Goal: Entertainment & Leisure: Consume media (video, audio)

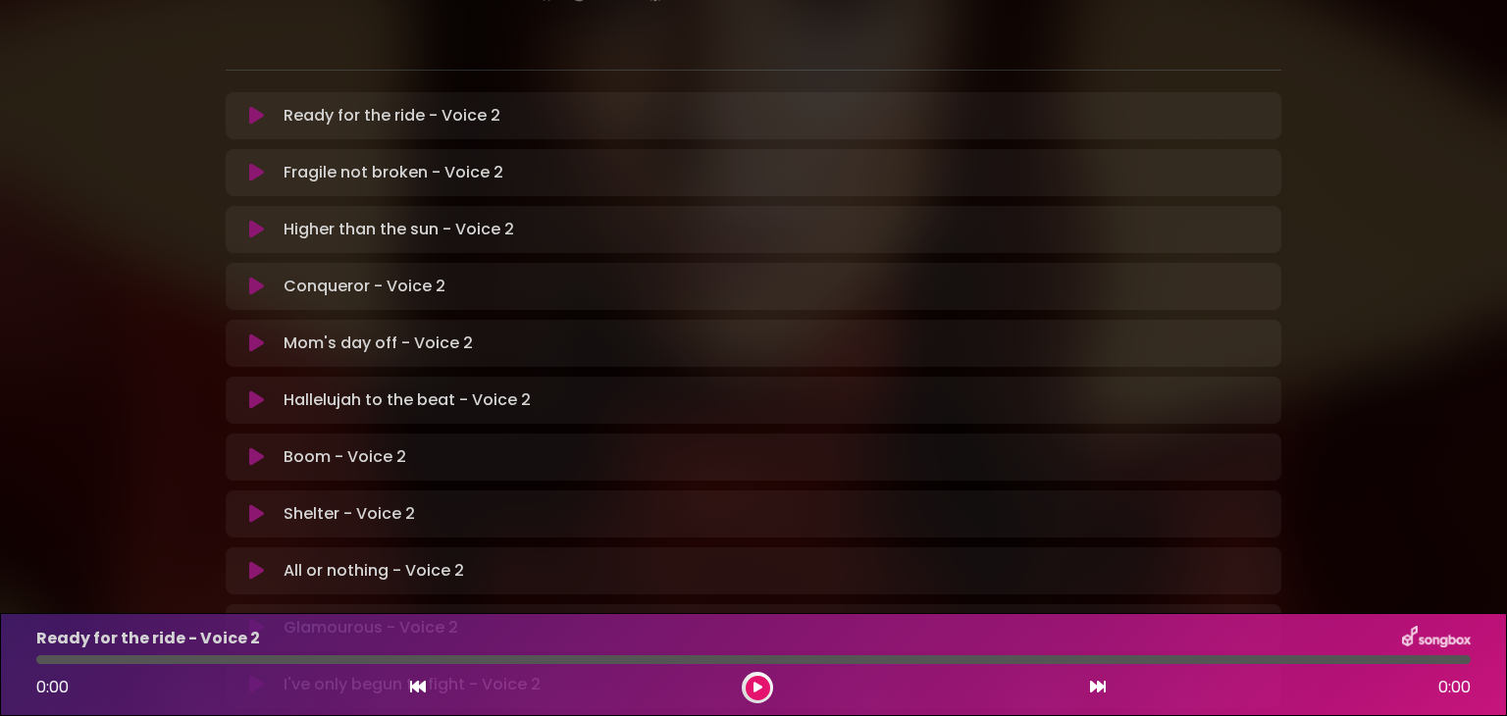
scroll to position [396, 0]
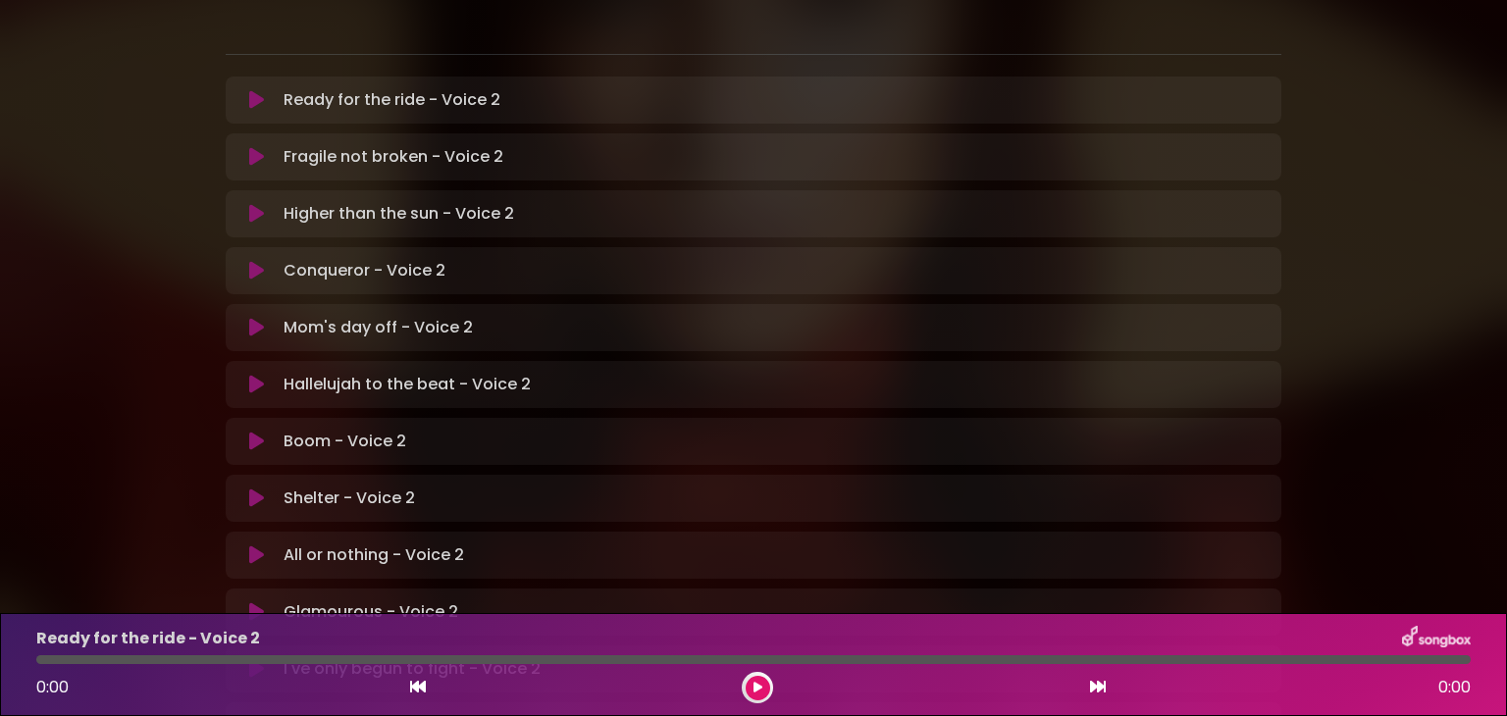
click at [258, 432] on icon at bounding box center [256, 442] width 15 height 20
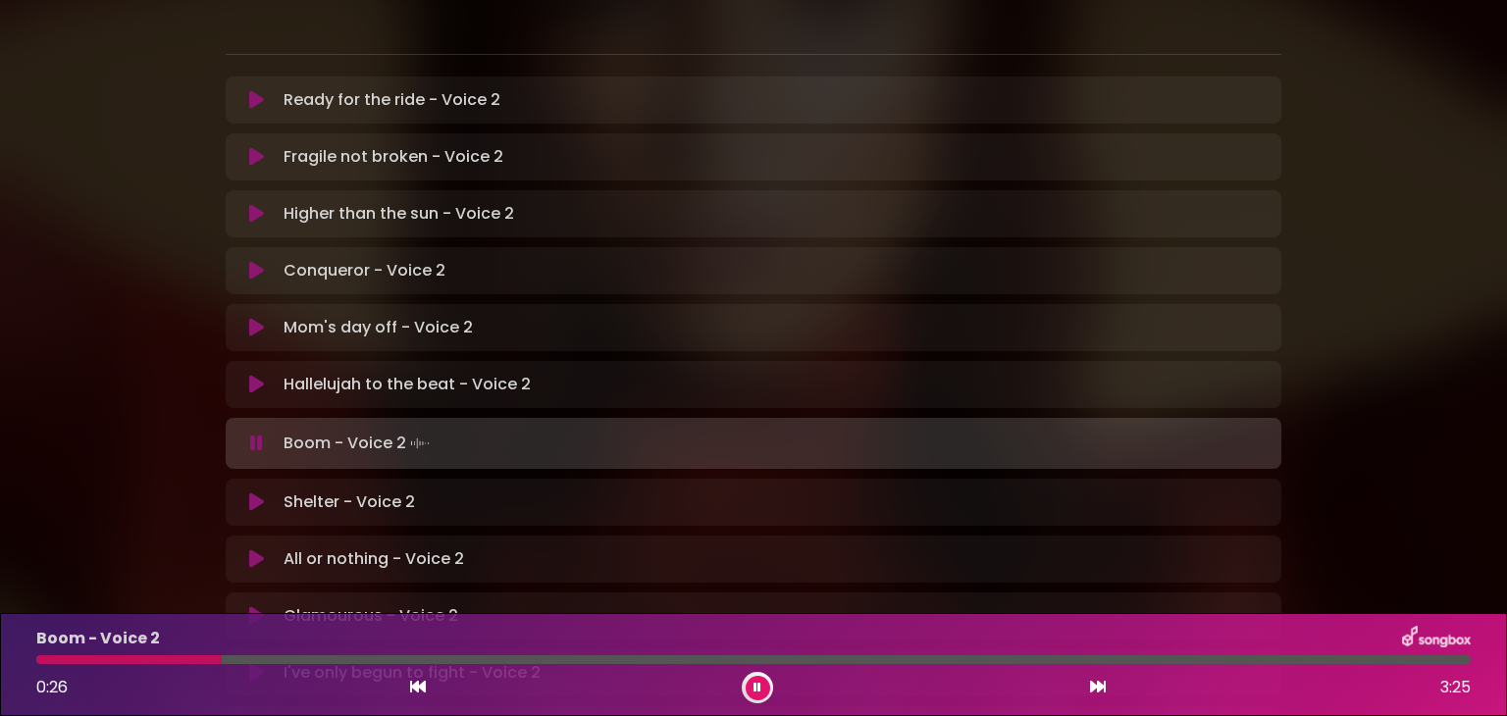
click at [767, 672] on div "0:26 3:25" at bounding box center [754, 687] width 1458 height 31
click at [762, 680] on button at bounding box center [758, 688] width 25 height 25
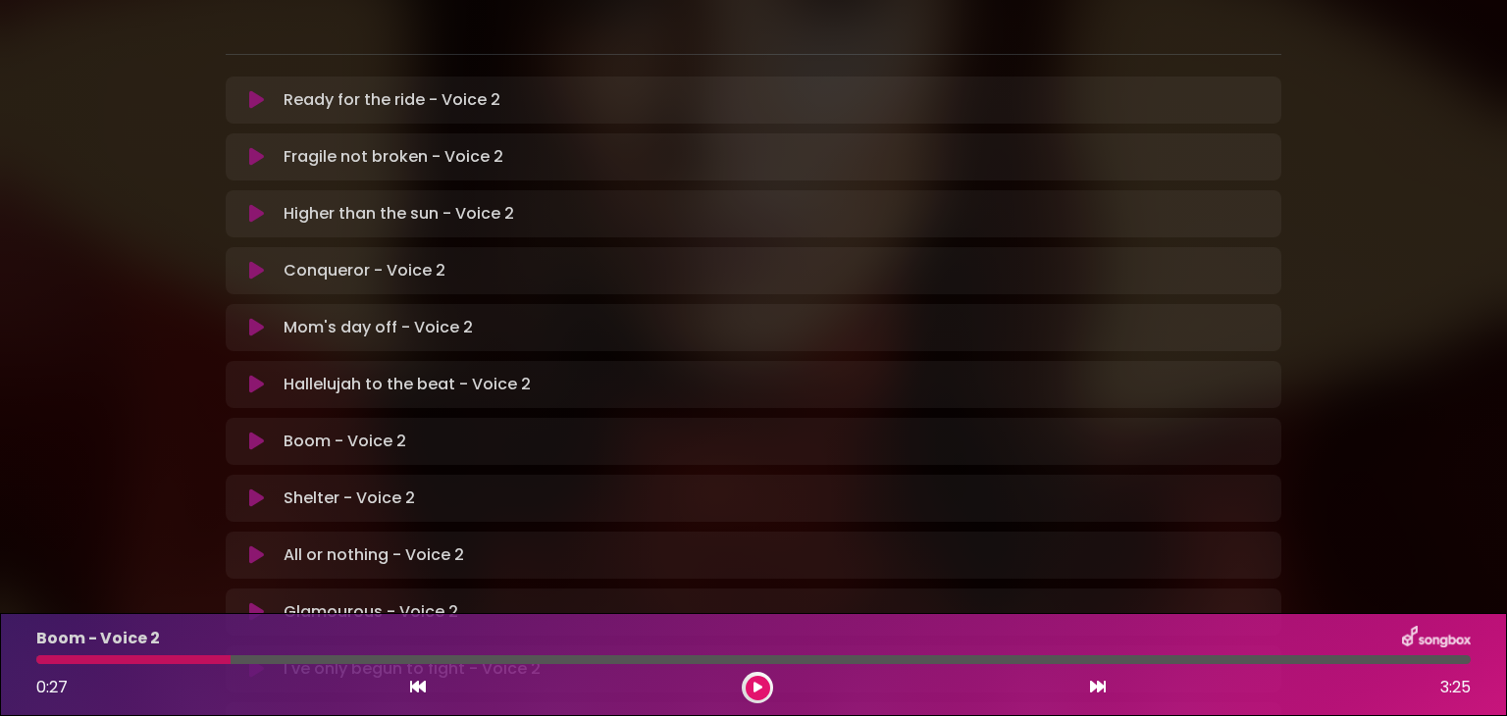
click at [86, 665] on div "Boom - Voice 2 0:27 3:25" at bounding box center [754, 665] width 1458 height 78
click at [89, 661] on div at bounding box center [133, 660] width 194 height 9
click at [760, 696] on button at bounding box center [758, 688] width 25 height 25
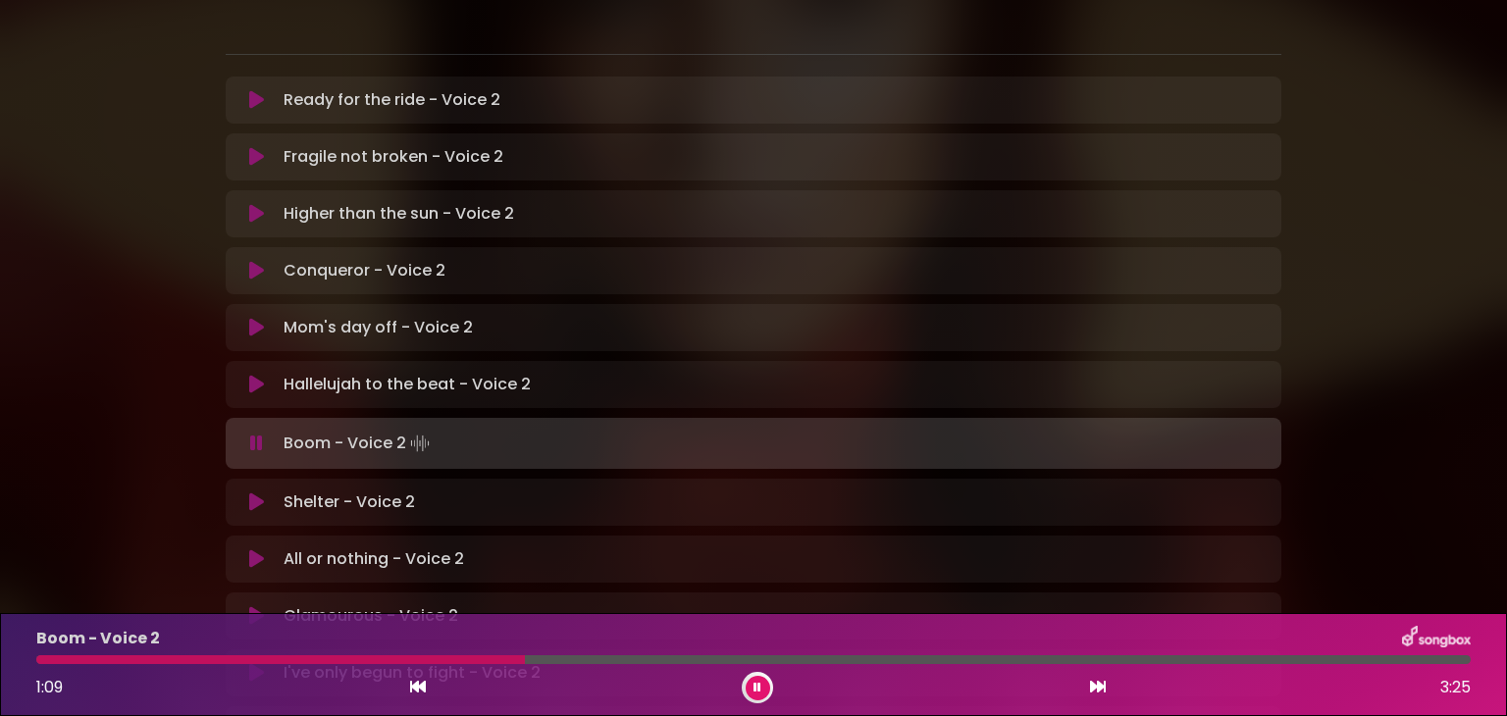
click at [94, 661] on div at bounding box center [280, 660] width 489 height 9
click at [195, 658] on div at bounding box center [141, 660] width 211 height 9
click at [193, 657] on div at bounding box center [159, 660] width 247 height 9
click at [186, 656] on div at bounding box center [157, 660] width 242 height 9
click at [186, 656] on div at bounding box center [160, 660] width 249 height 9
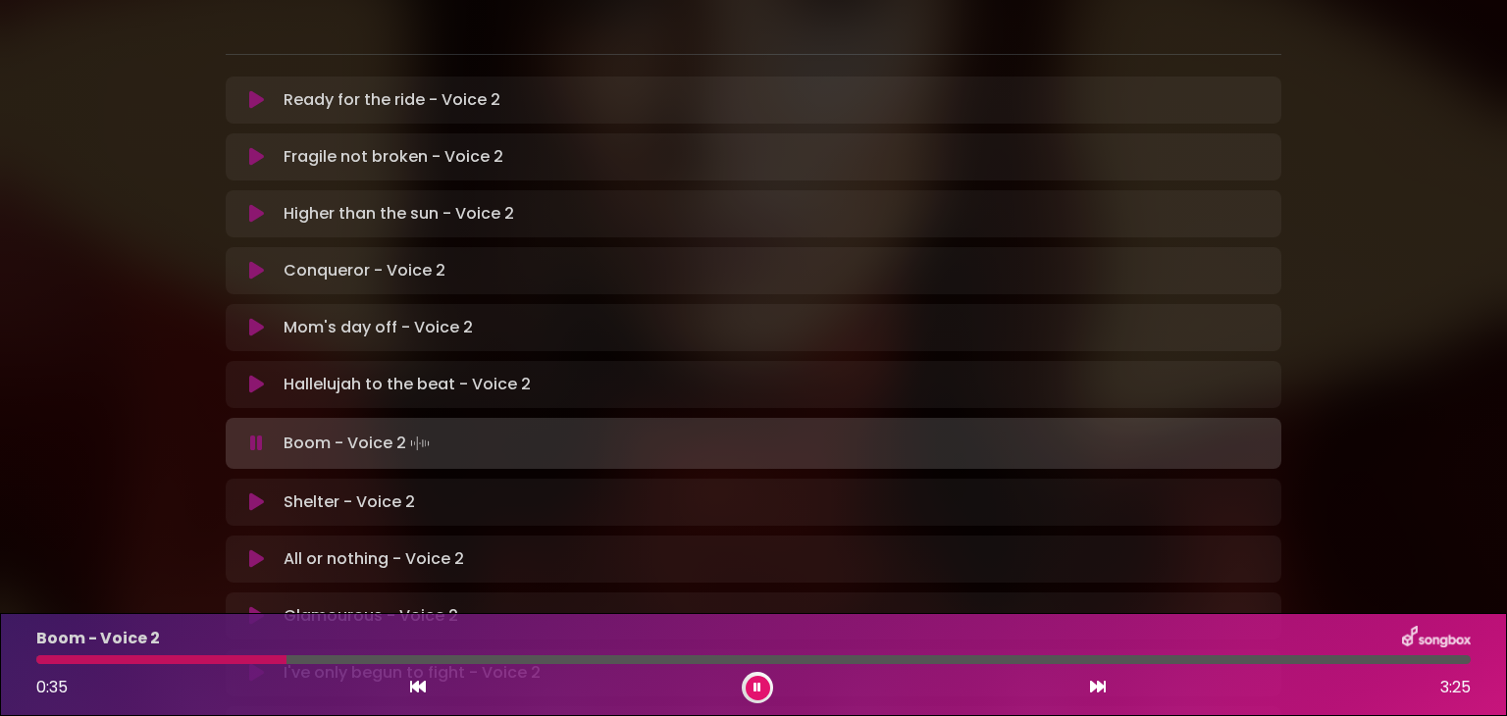
click at [186, 656] on div at bounding box center [161, 660] width 250 height 9
click at [186, 656] on div at bounding box center [159, 660] width 247 height 9
click at [186, 656] on div at bounding box center [157, 660] width 242 height 9
click at [187, 656] on div at bounding box center [160, 660] width 248 height 9
click at [186, 657] on div at bounding box center [129, 660] width 186 height 9
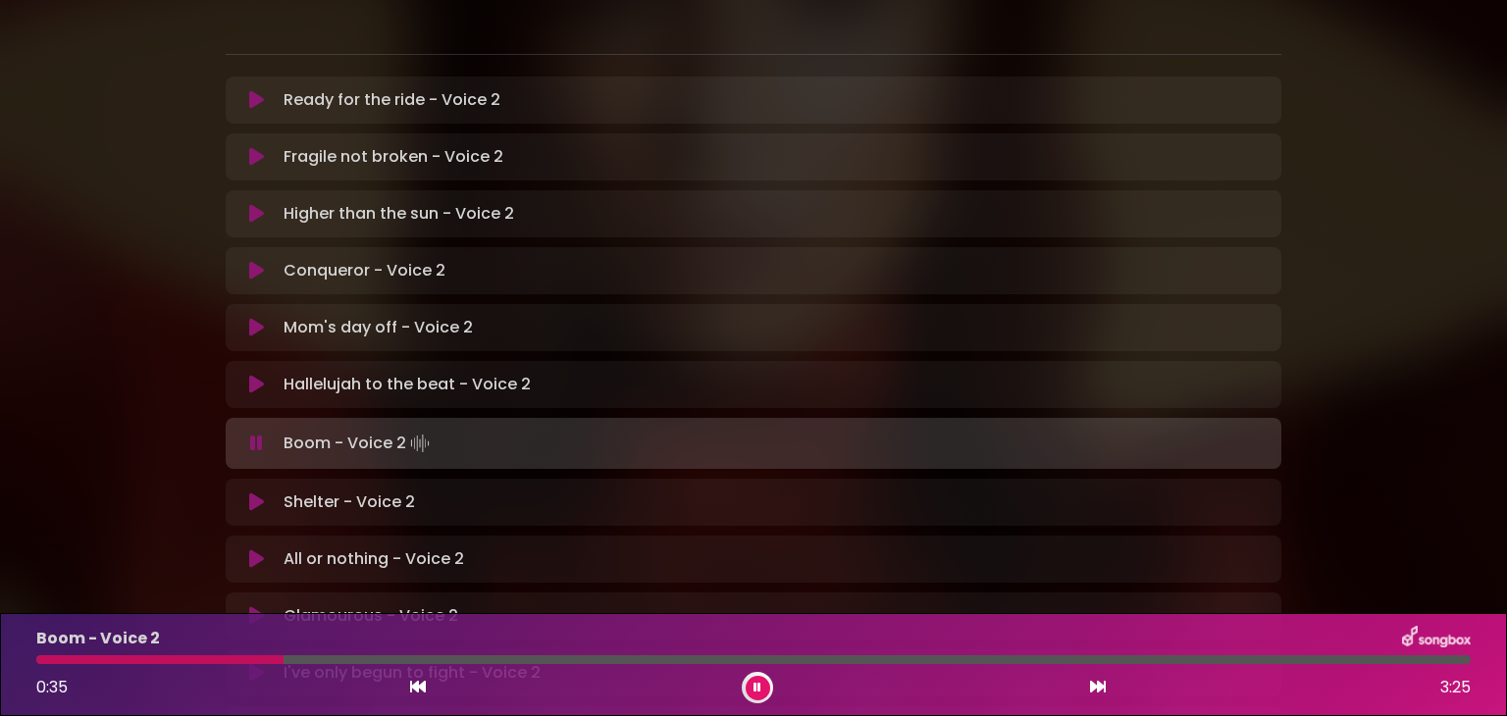
click at [186, 657] on div at bounding box center [159, 660] width 247 height 9
click at [186, 657] on div at bounding box center [133, 660] width 194 height 9
click at [186, 657] on div at bounding box center [197, 660] width 322 height 9
click at [186, 657] on div at bounding box center [134, 660] width 196 height 9
click at [186, 657] on div at bounding box center [148, 660] width 225 height 9
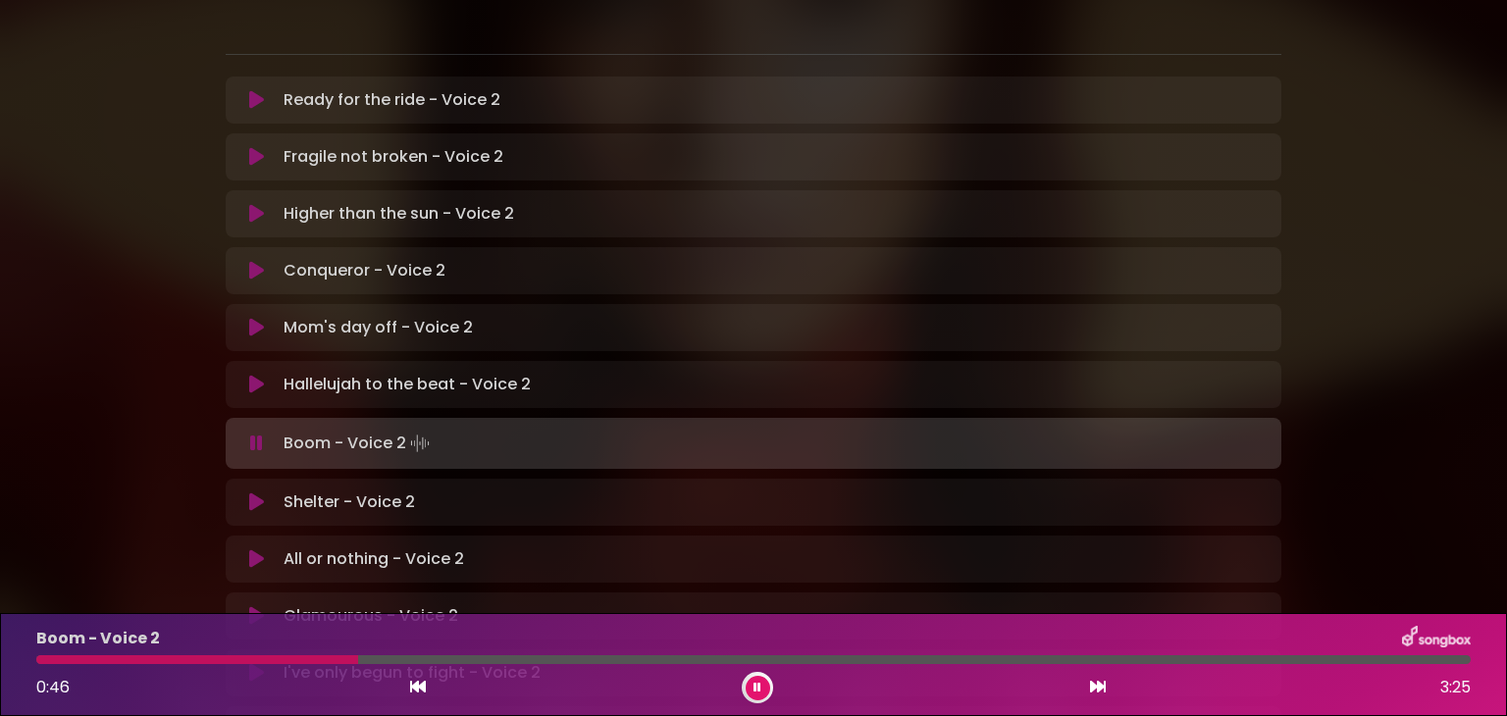
click at [186, 657] on div at bounding box center [197, 660] width 322 height 9
click at [186, 657] on div at bounding box center [137, 660] width 202 height 9
click at [186, 657] on div at bounding box center [147, 660] width 223 height 9
click at [186, 657] on div at bounding box center [216, 660] width 361 height 9
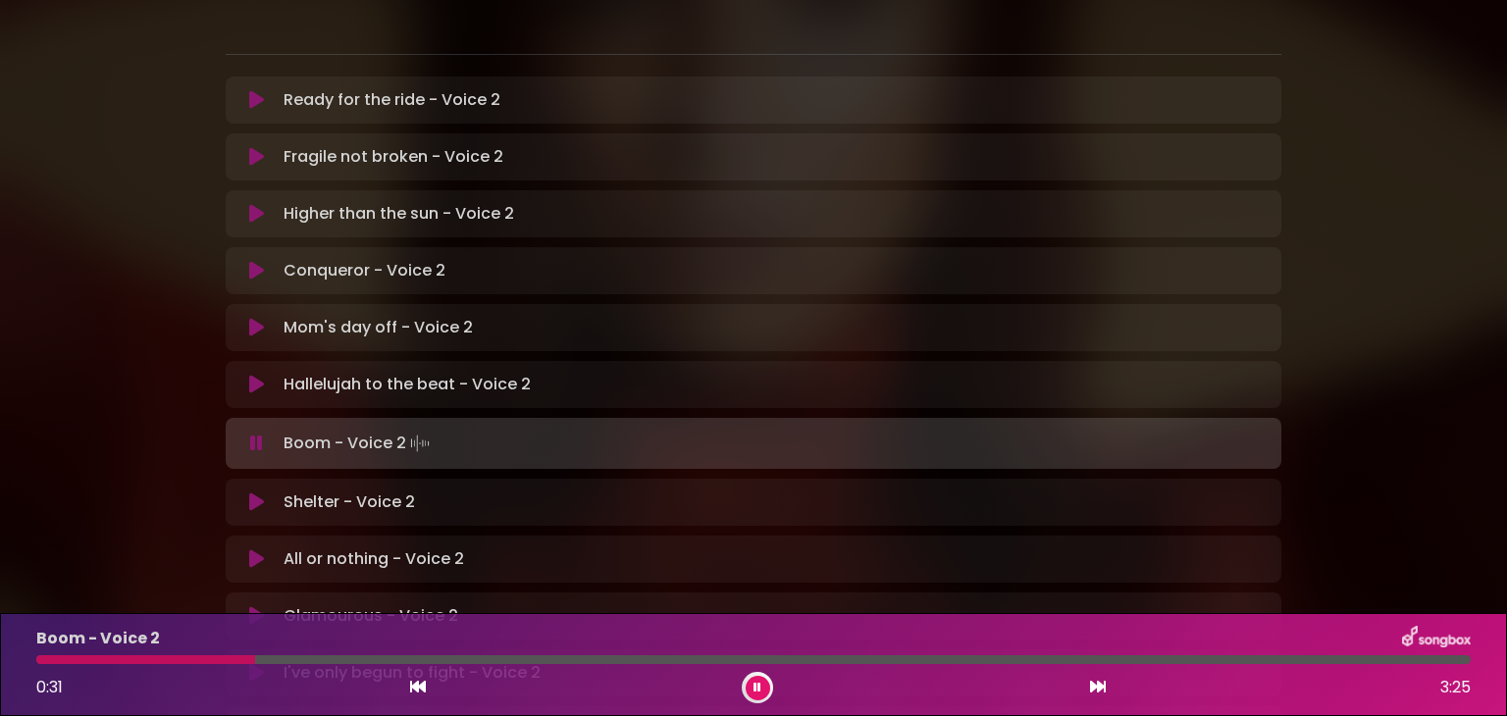
click at [186, 658] on div at bounding box center [145, 660] width 219 height 9
click at [186, 658] on div at bounding box center [113, 660] width 155 height 9
drag, startPoint x: 200, startPoint y: 662, endPoint x: 193, endPoint y: 650, distance: 14.5
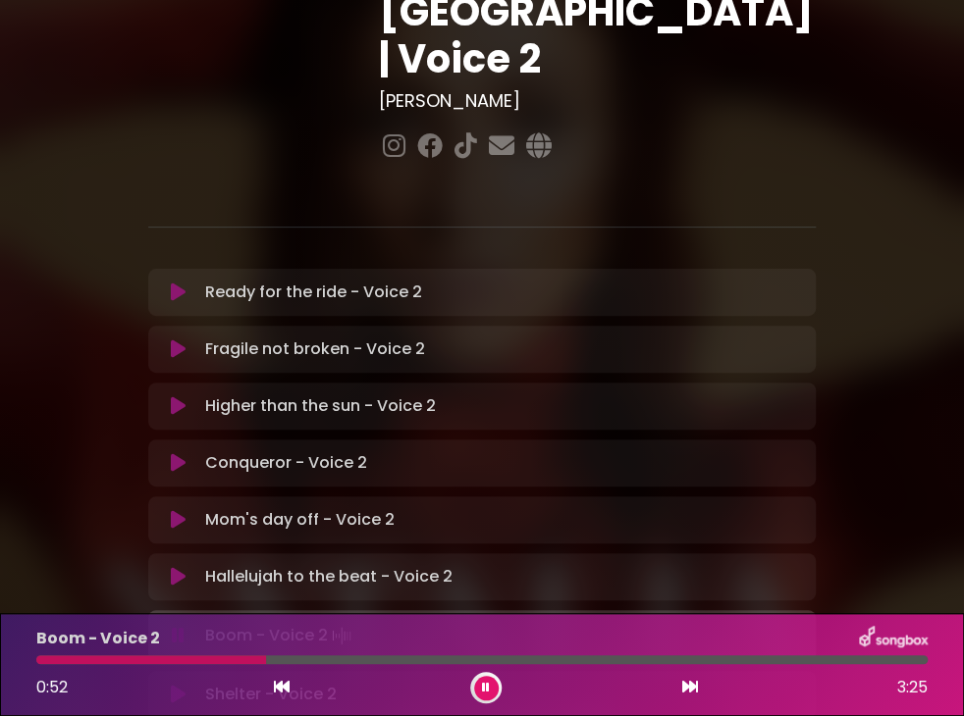
click at [194, 660] on div at bounding box center [481, 660] width 891 height 9
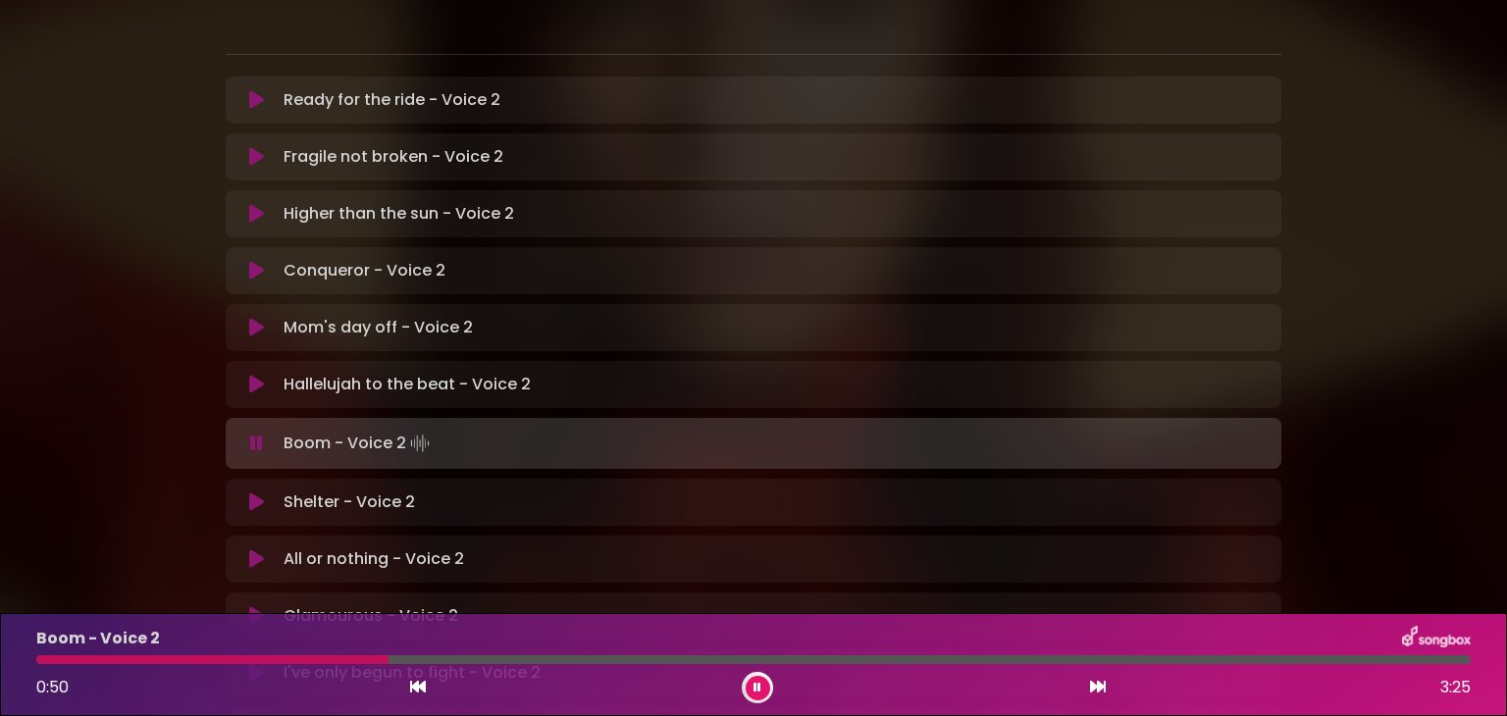
click at [241, 664] on div "Boom - Voice 2 0:50 3:25" at bounding box center [754, 665] width 1458 height 78
click at [244, 660] on div at bounding box center [215, 660] width 359 height 9
click at [239, 682] on div "0:34 3:25" at bounding box center [754, 687] width 1458 height 31
click at [236, 665] on div "Boom - Voice 2 0:35 3:25" at bounding box center [754, 665] width 1458 height 78
click at [237, 659] on div at bounding box center [167, 660] width 262 height 9
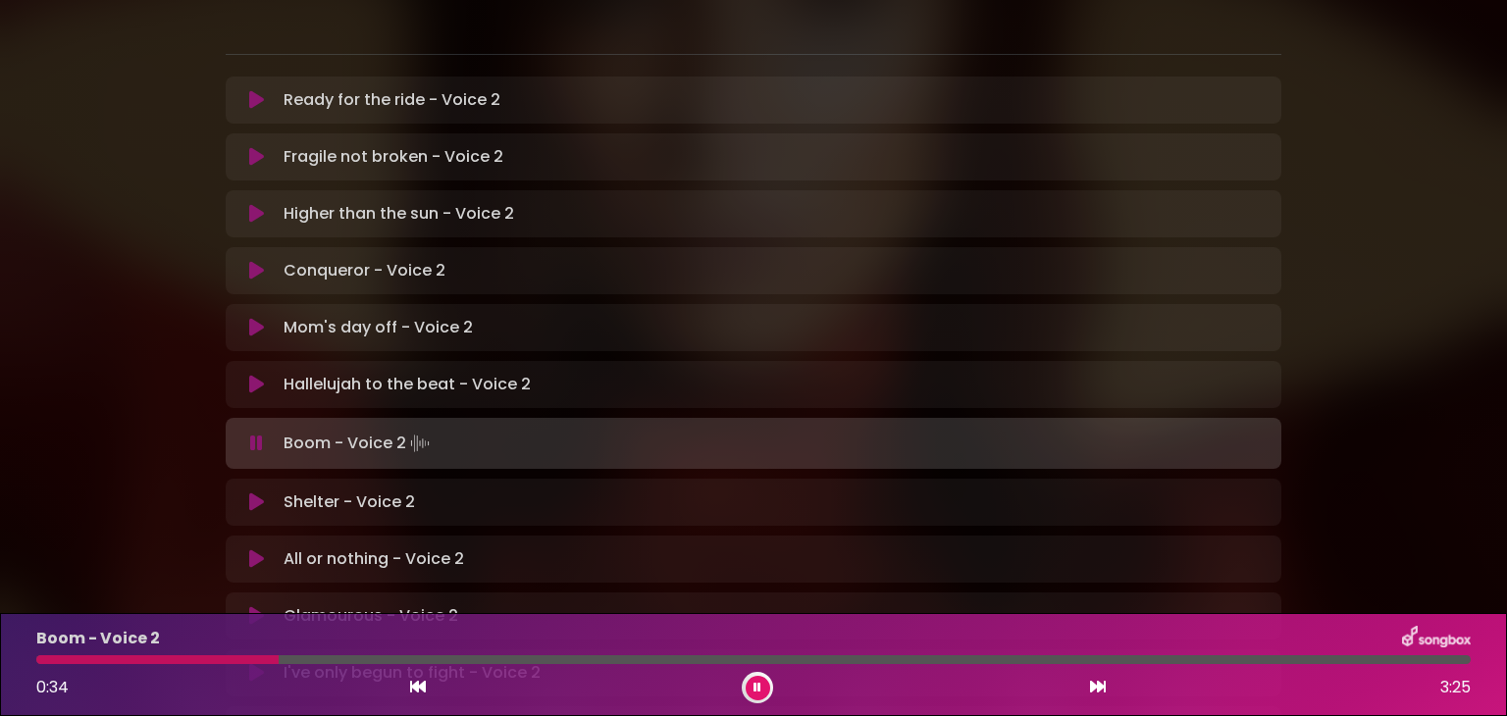
click at [235, 660] on div at bounding box center [157, 660] width 242 height 9
click at [208, 660] on div at bounding box center [150, 660] width 229 height 9
click at [186, 660] on div at bounding box center [135, 660] width 199 height 9
click at [186, 660] on div at bounding box center [208, 660] width 345 height 9
click at [186, 660] on div at bounding box center [215, 660] width 359 height 9
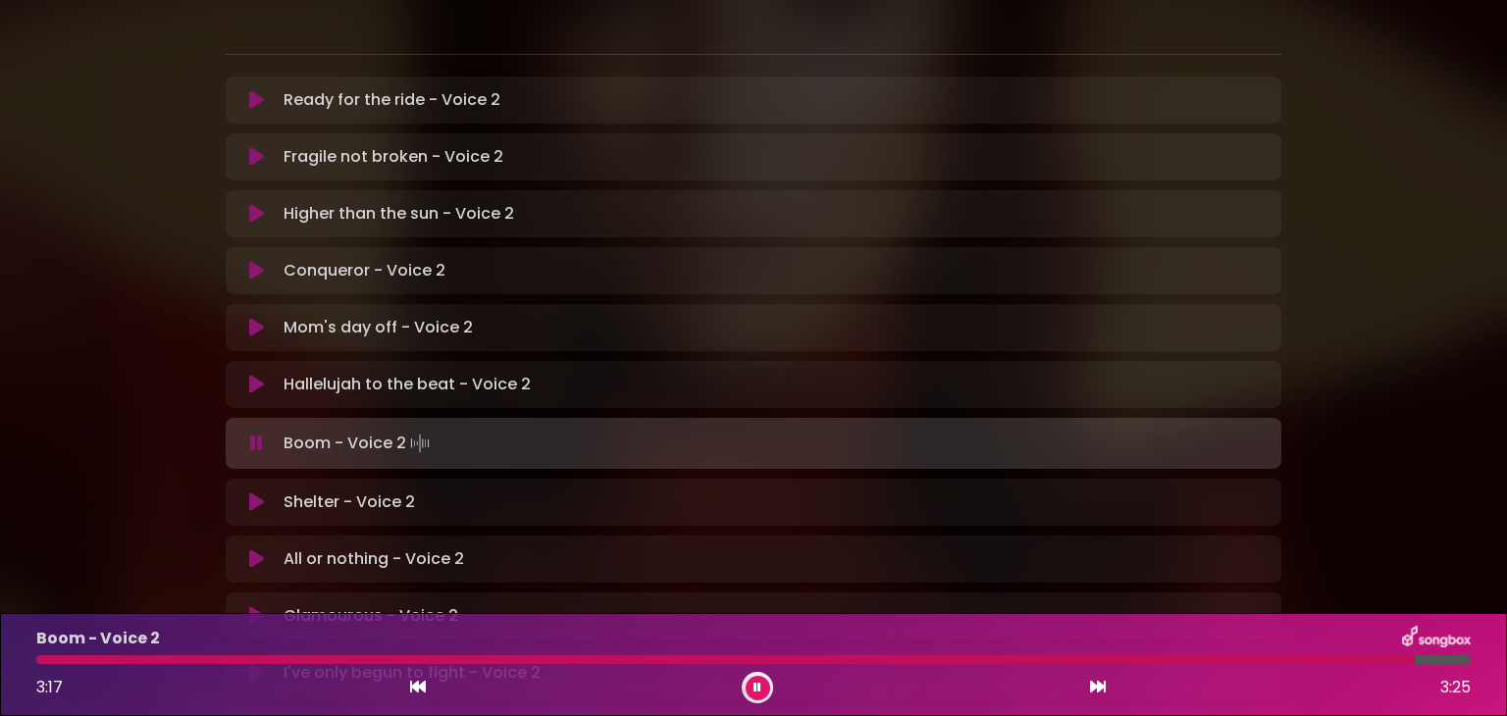
click at [41, 664] on div "Boom - Voice 2 3:17 3:25" at bounding box center [754, 665] width 1458 height 78
click at [42, 657] on div at bounding box center [731, 660] width 1390 height 9
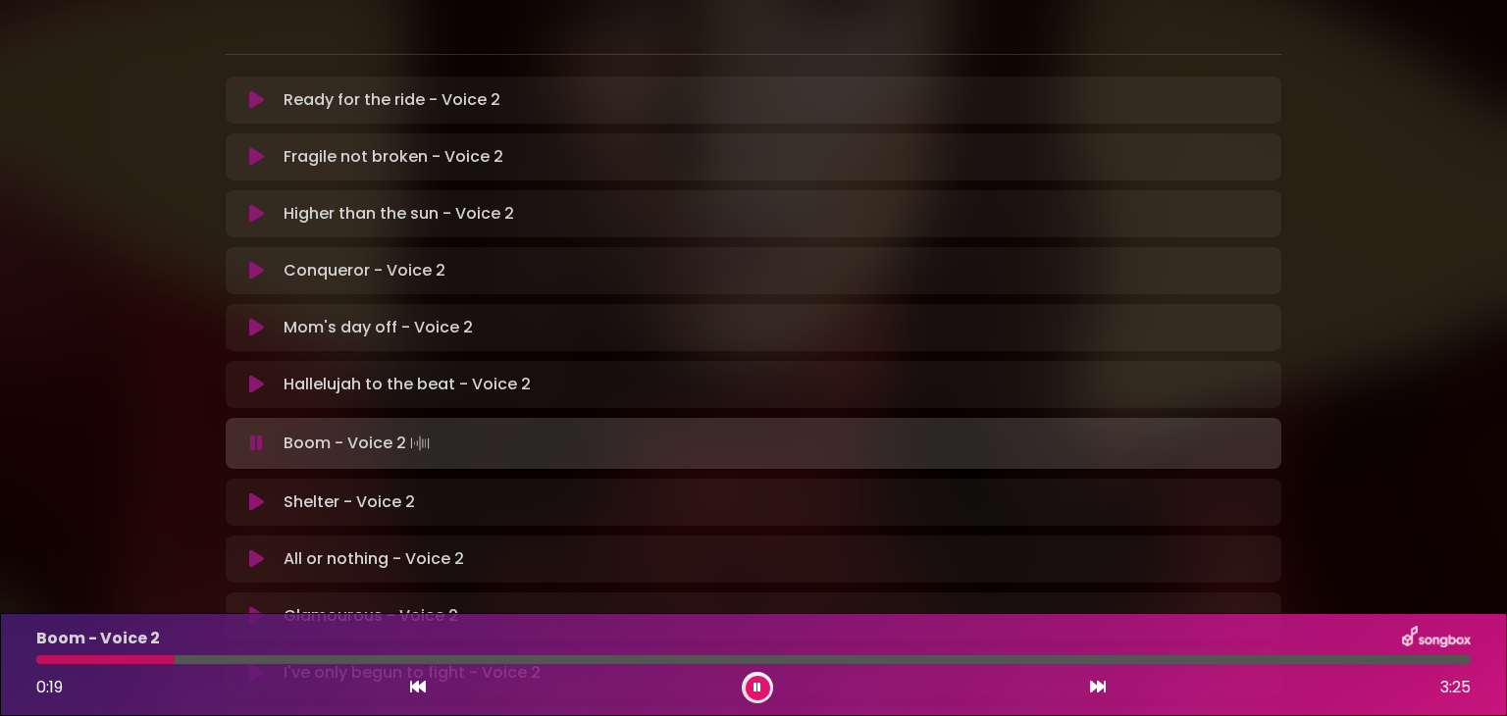
click at [754, 686] on icon at bounding box center [758, 688] width 8 height 12
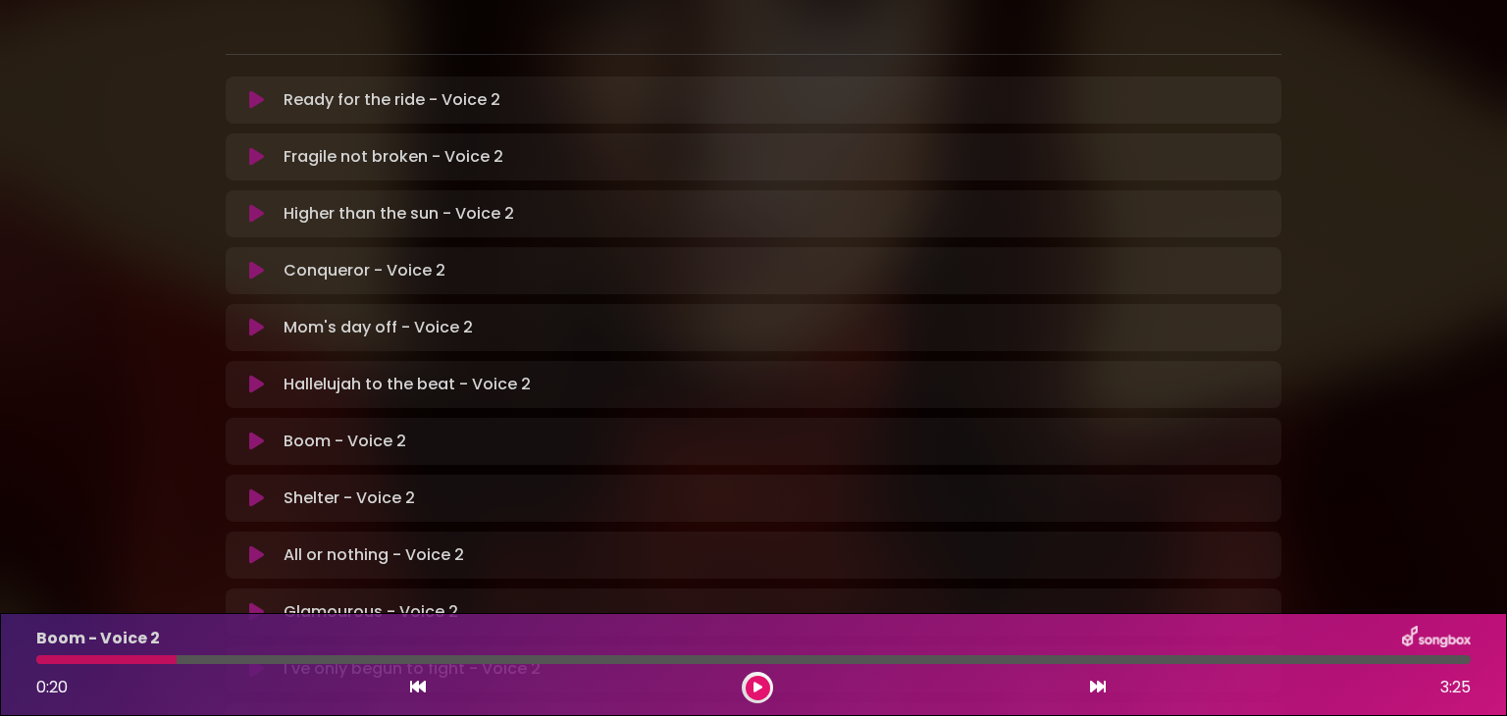
click at [750, 690] on button at bounding box center [758, 688] width 25 height 25
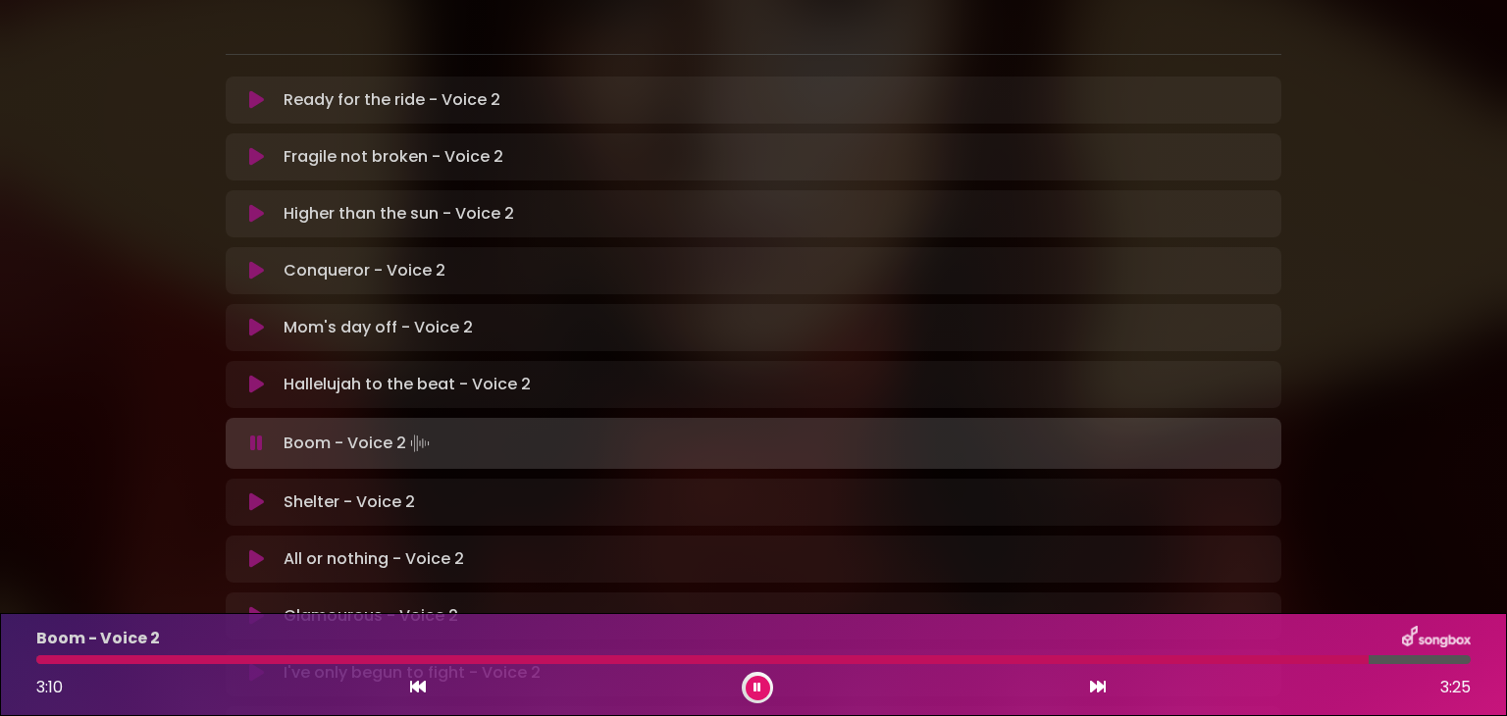
click at [43, 664] on div "Boom - Voice 2 3:10 3:25" at bounding box center [754, 665] width 1458 height 78
click at [43, 658] on div at bounding box center [708, 660] width 1344 height 9
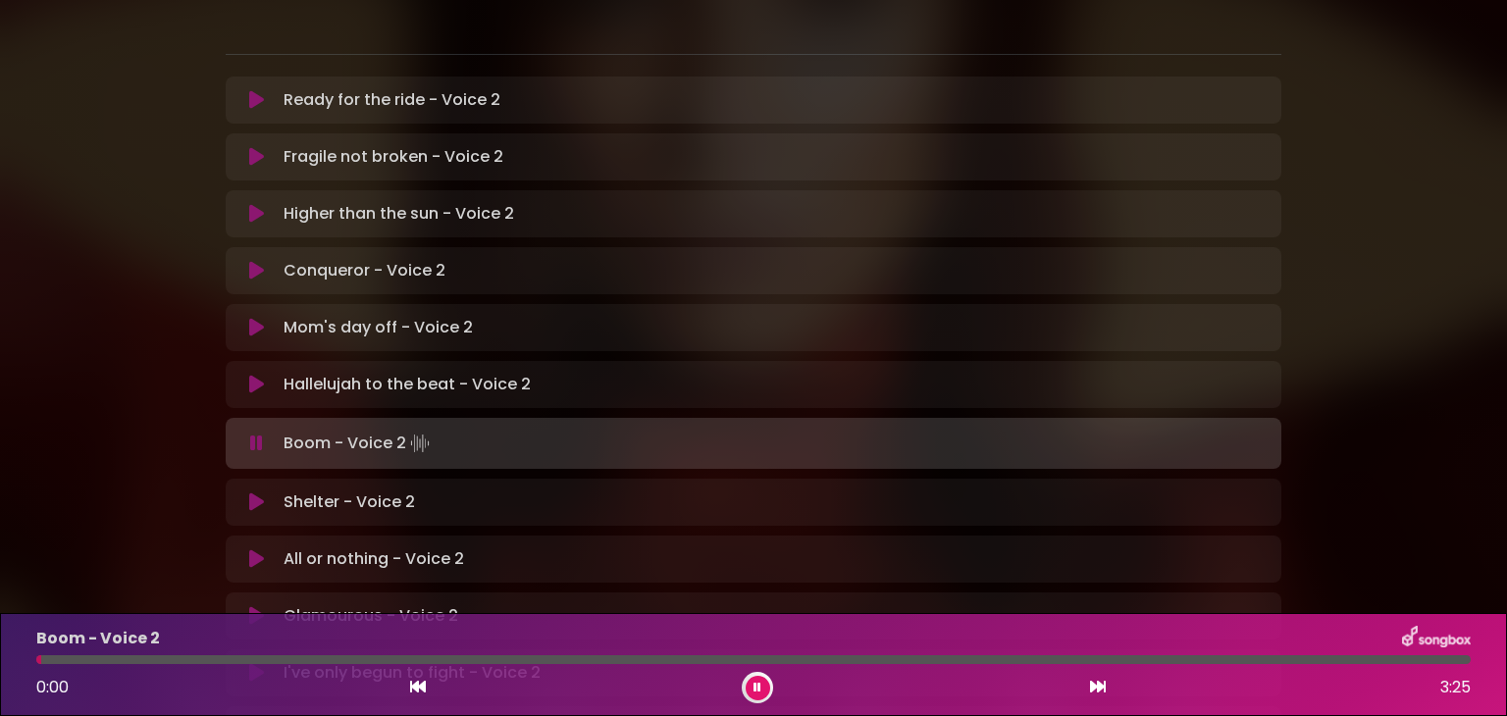
click at [40, 662] on div at bounding box center [38, 660] width 5 height 9
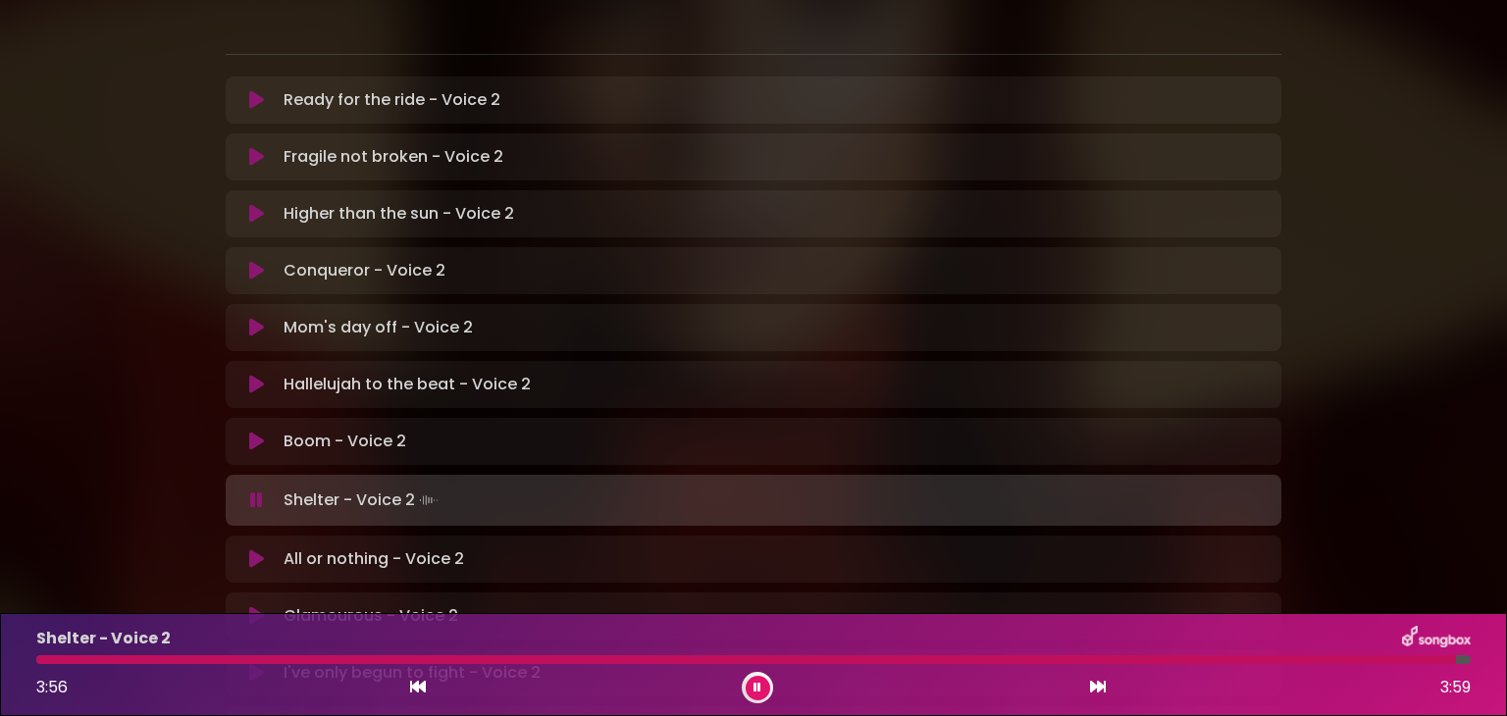
click at [757, 698] on button at bounding box center [758, 688] width 25 height 25
